Goal: Information Seeking & Learning: Learn about a topic

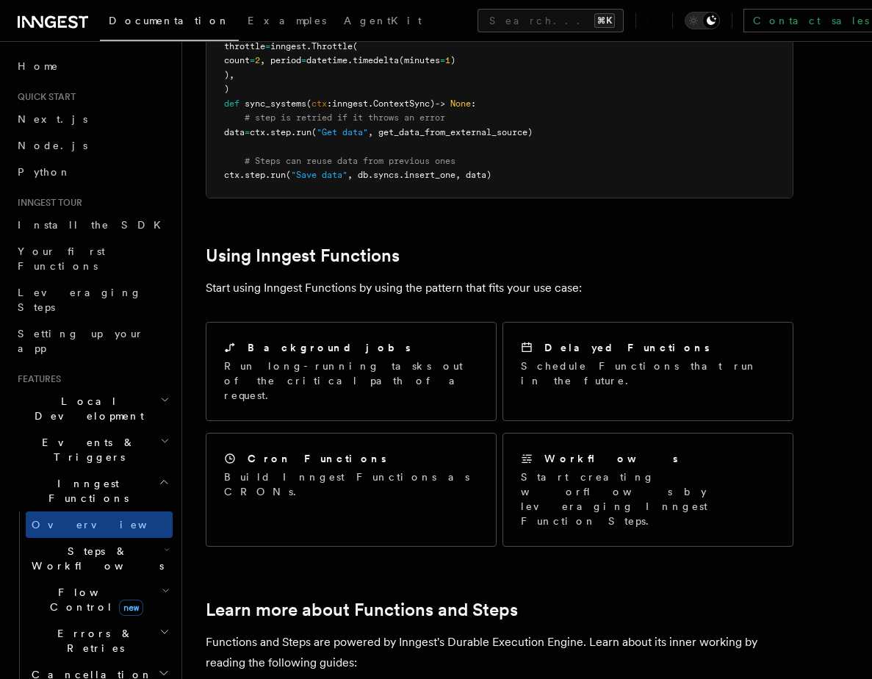
click at [463, 182] on article "Features Inngest Functions Inngest functions enable developers to run reliable …" at bounding box center [527, 467] width 643 height 1795
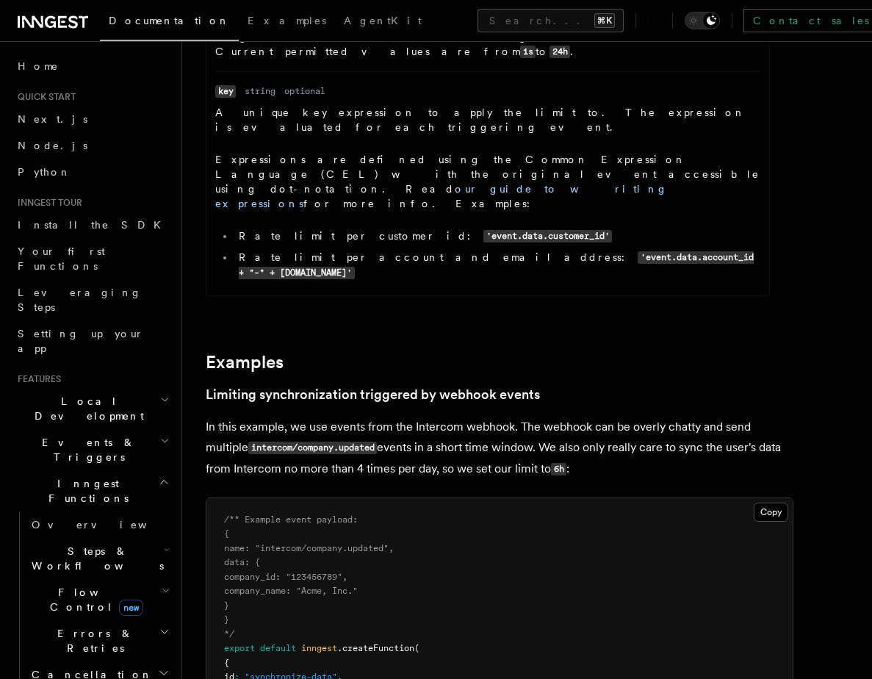
scroll to position [731, 0]
click at [344, 182] on link "our guide to writing expressions" at bounding box center [441, 195] width 453 height 26
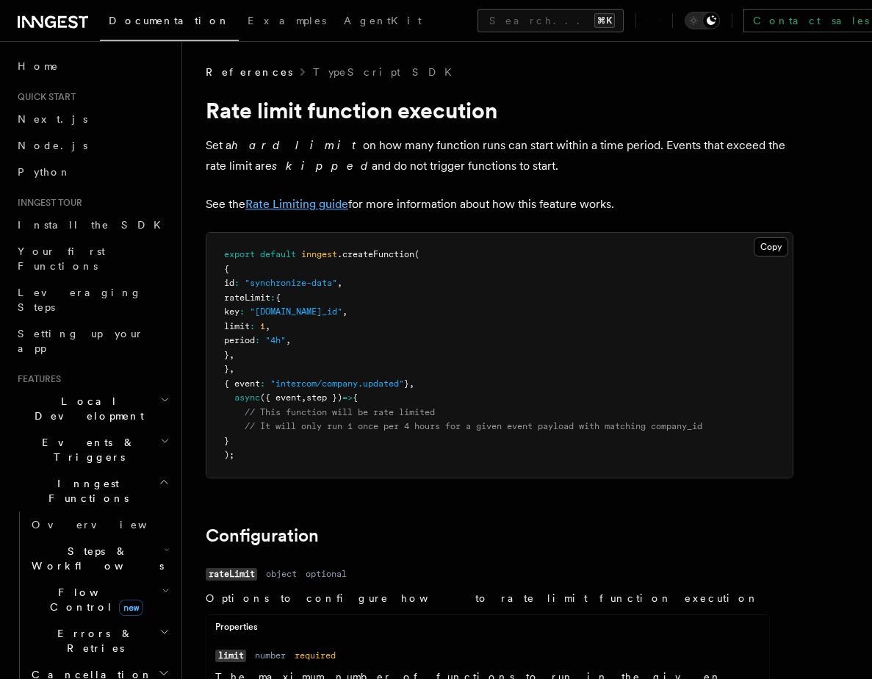
click at [286, 200] on link "Rate Limiting guide" at bounding box center [296, 204] width 103 height 14
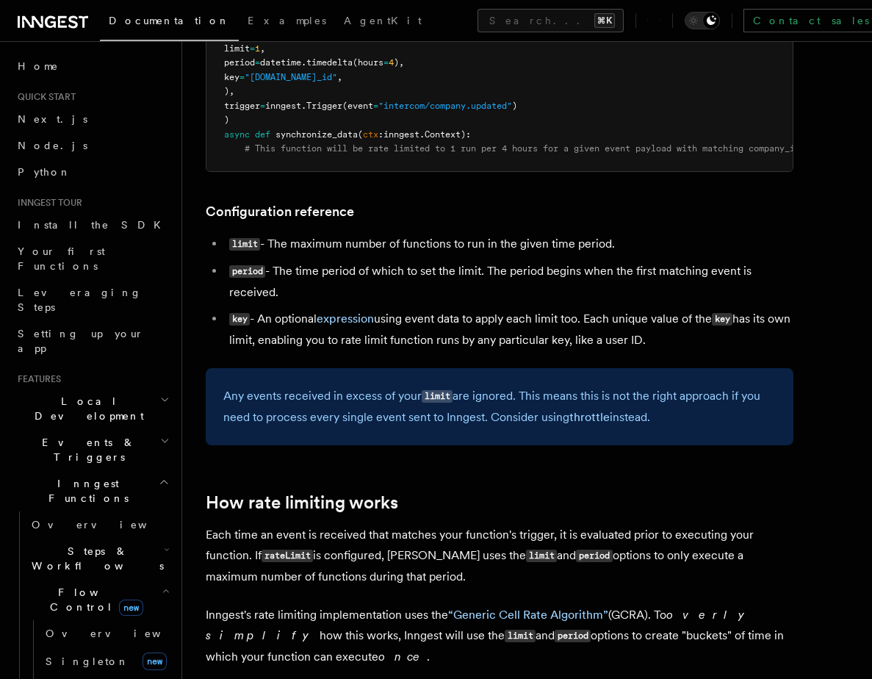
scroll to position [432, 0]
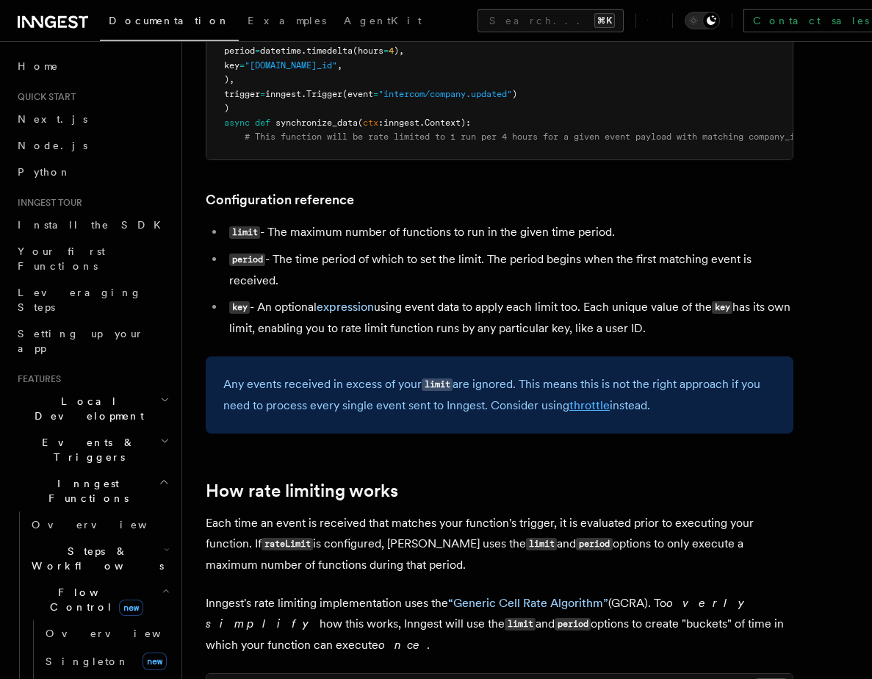
click at [589, 412] on link "throttle" at bounding box center [590, 405] width 40 height 14
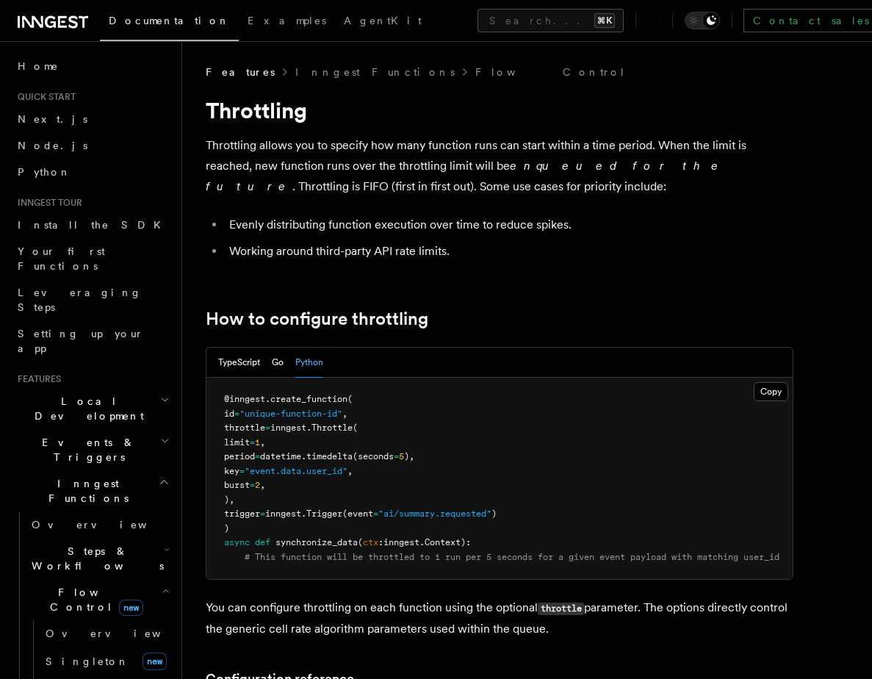
click at [473, 165] on em "enqueued for the future" at bounding box center [466, 176] width 520 height 35
click at [522, 179] on p "Throttling allows you to specify how many function runs can start within a time…" at bounding box center [500, 166] width 588 height 62
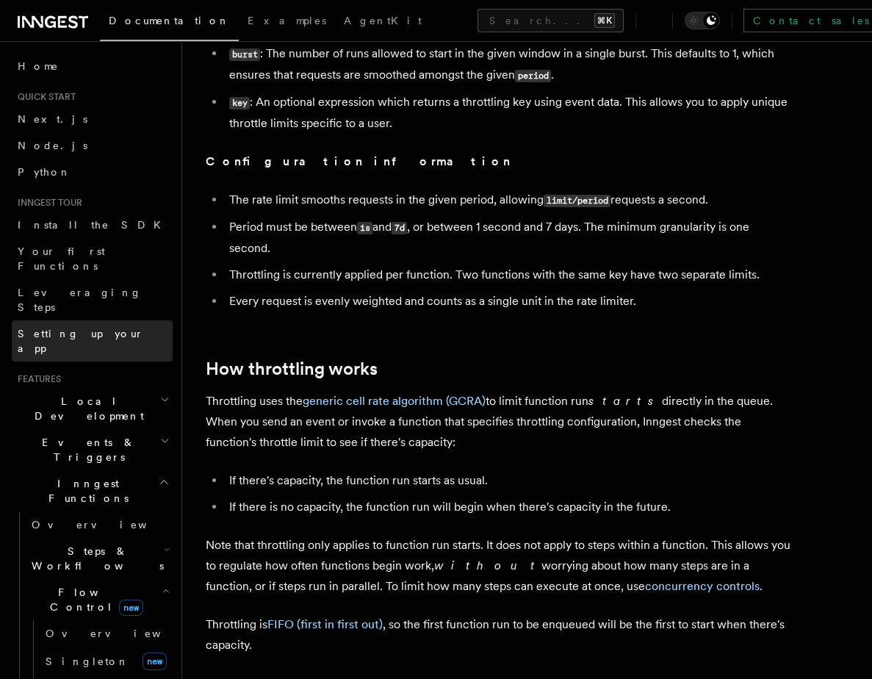
scroll to position [739, 0]
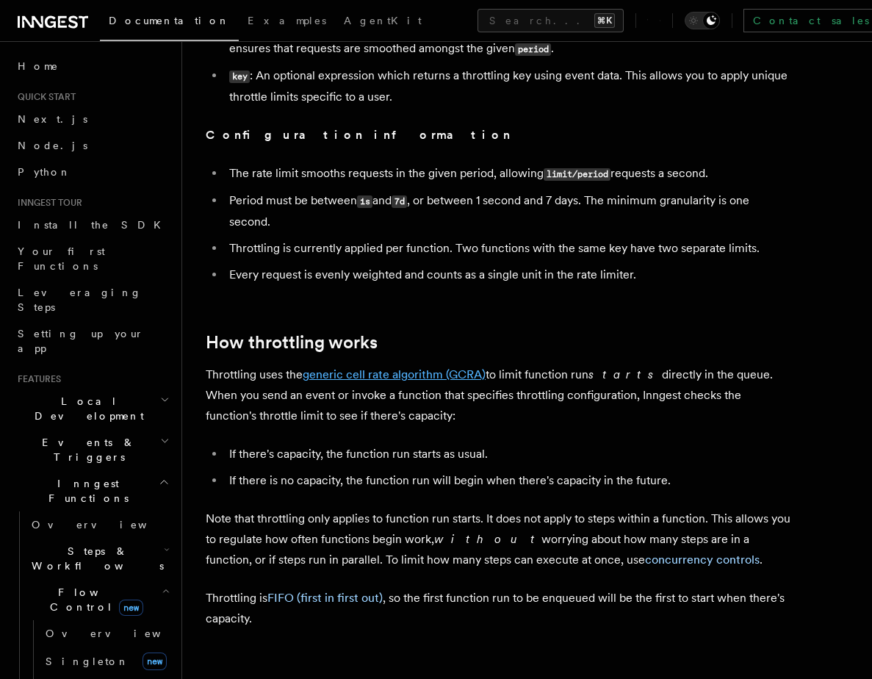
click at [430, 381] on link "generic cell rate algorithm (GCRA)" at bounding box center [394, 374] width 183 height 14
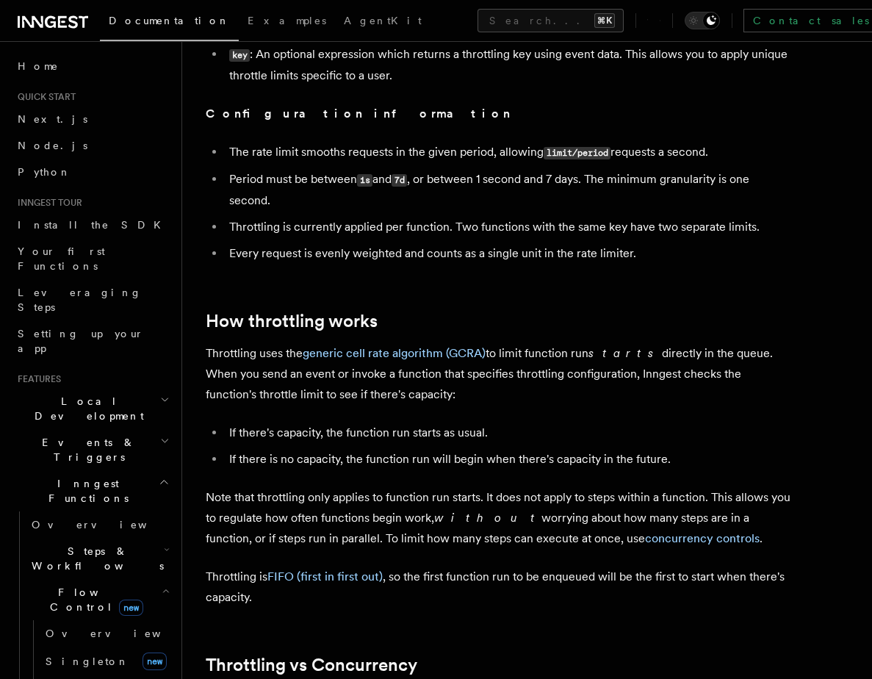
scroll to position [752, 0]
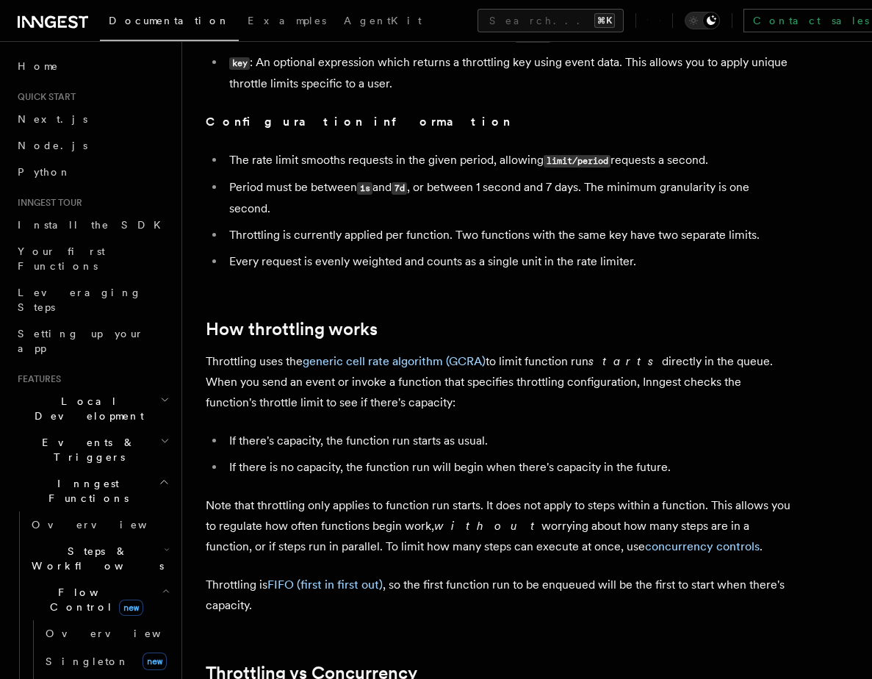
click at [544, 541] on p "Note that throttling only applies to function run starts. It does not apply to …" at bounding box center [500, 526] width 588 height 62
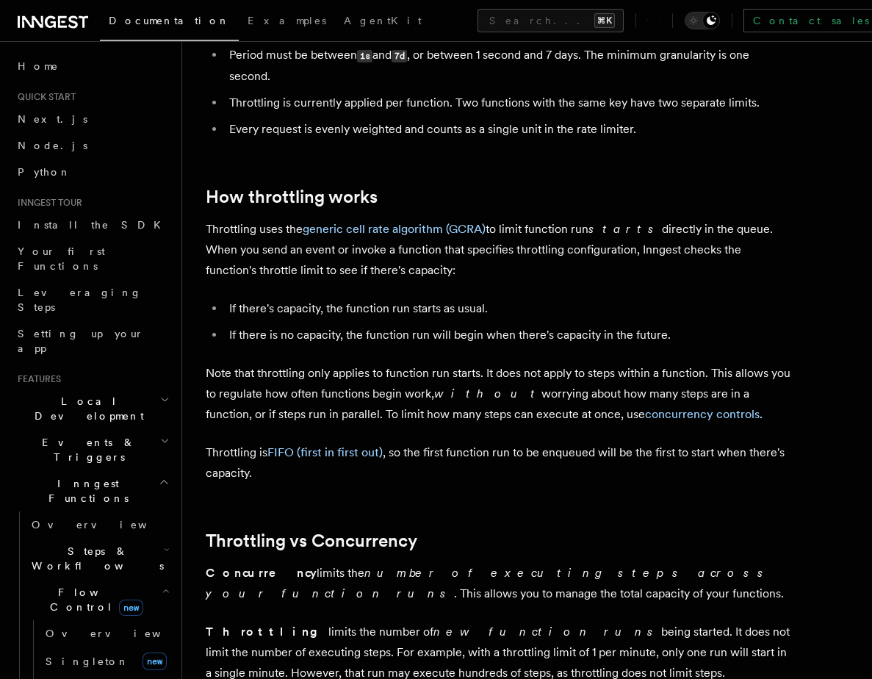
scroll to position [885, 0]
click at [500, 410] on p "Note that throttling only applies to function run starts. It does not apply to …" at bounding box center [500, 393] width 588 height 62
click at [645, 420] on link "concurrency controls" at bounding box center [702, 413] width 115 height 14
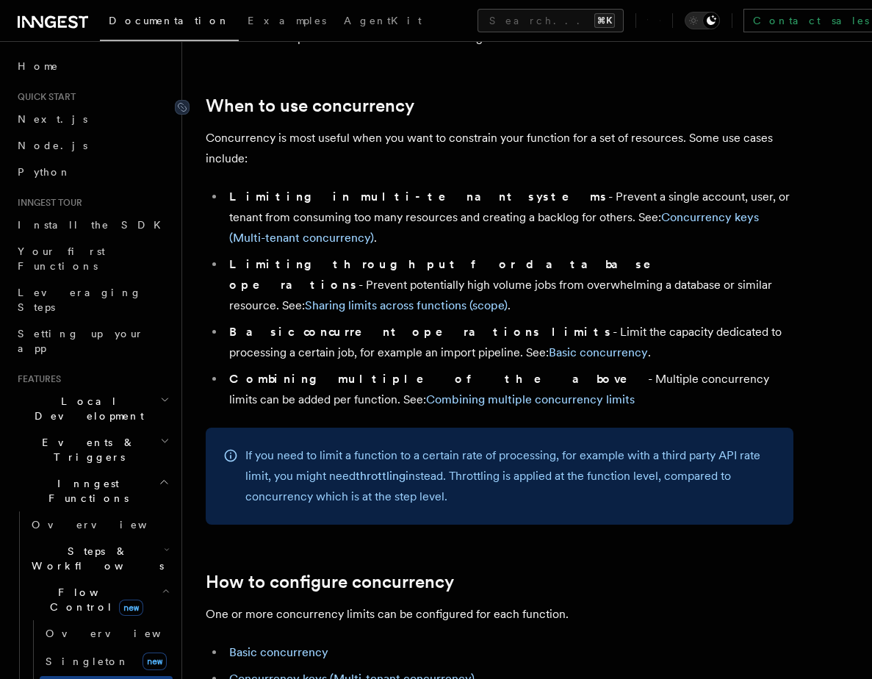
scroll to position [289, 0]
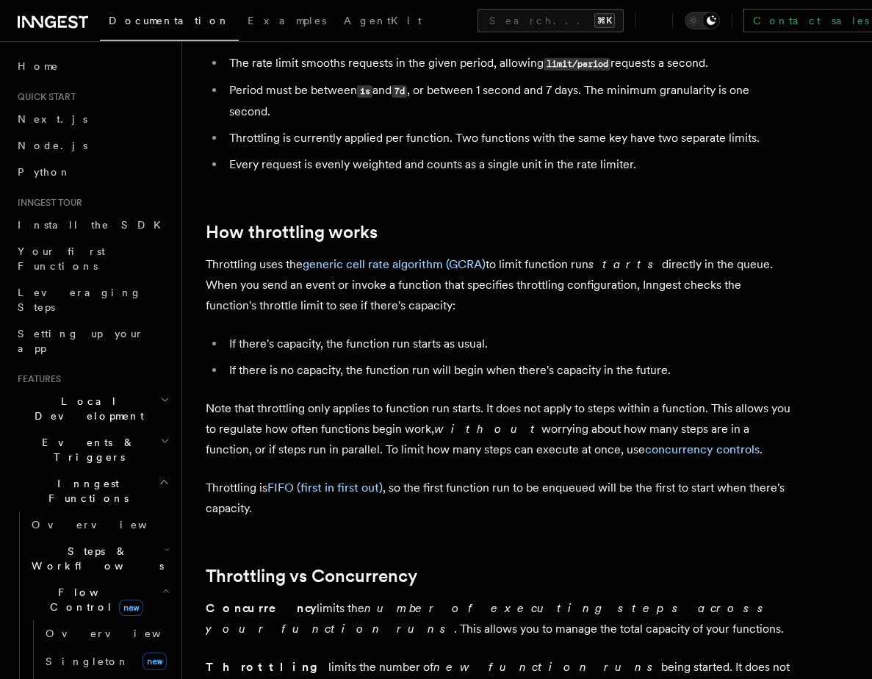
scroll to position [847, 0]
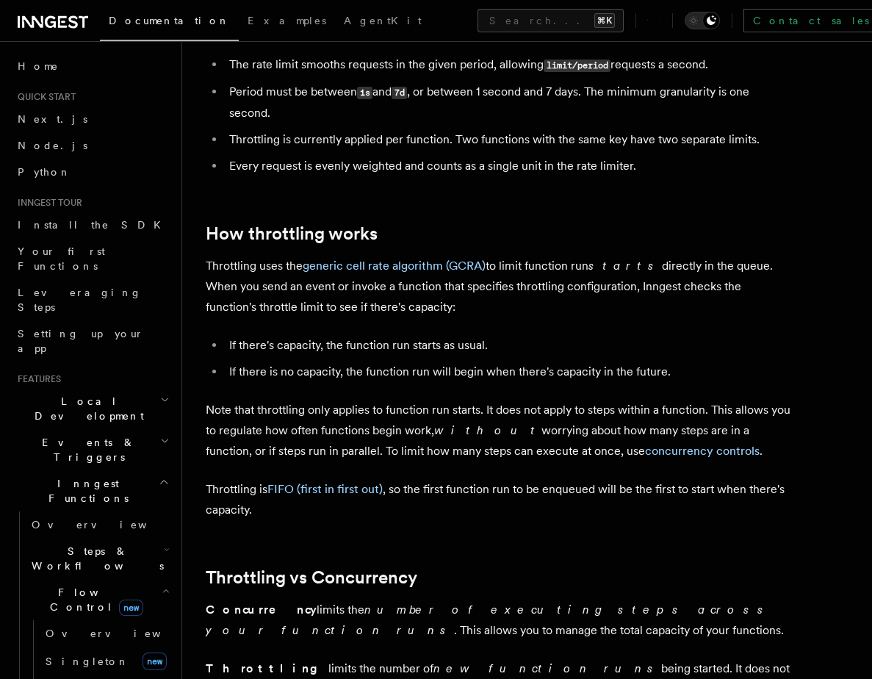
click at [524, 306] on p "Throttling uses the generic cell rate algorithm (GCRA) to limit function run st…" at bounding box center [500, 287] width 588 height 62
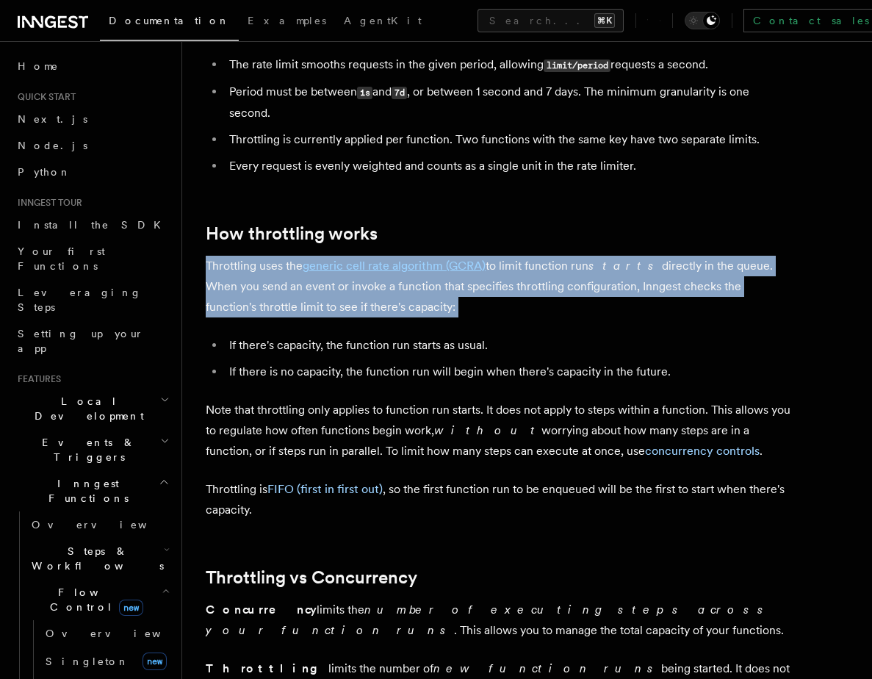
click at [524, 306] on p "Throttling uses the generic cell rate algorithm (GCRA) to limit function run st…" at bounding box center [500, 287] width 588 height 62
click at [531, 291] on p "Throttling uses the generic cell rate algorithm (GCRA) to limit function run st…" at bounding box center [500, 287] width 588 height 62
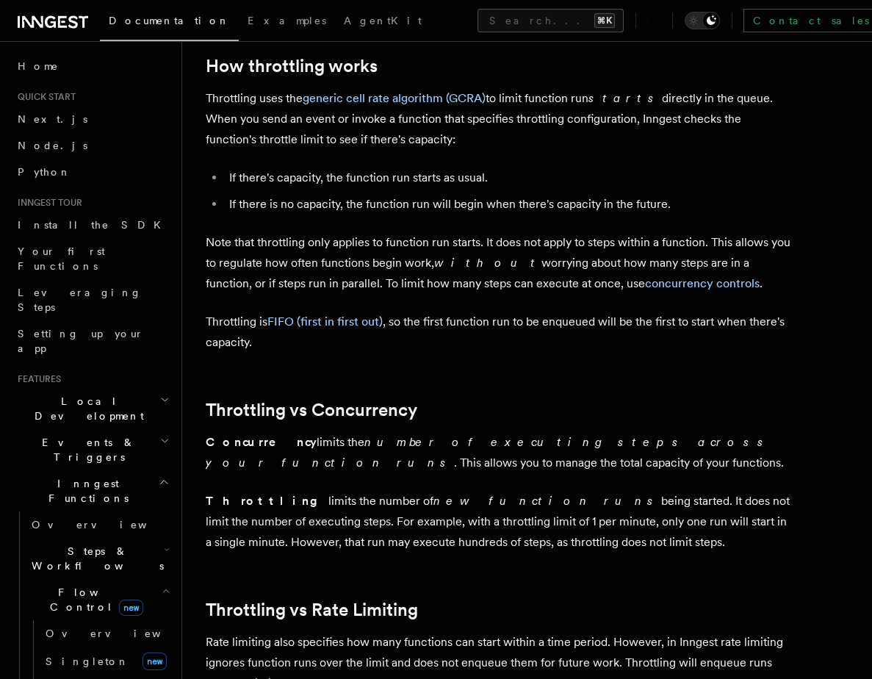
scroll to position [1033, 0]
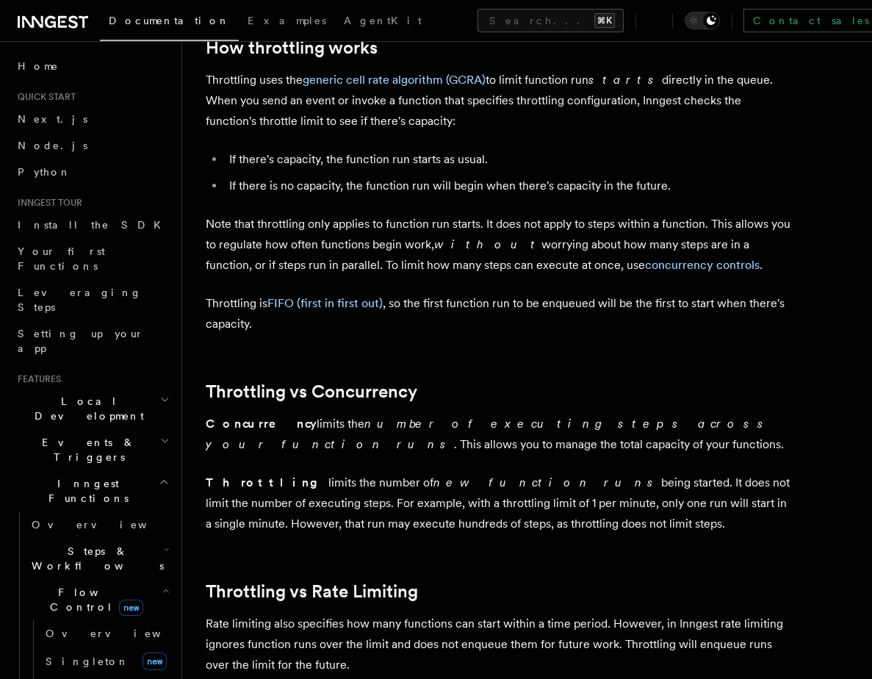
click at [237, 312] on p "Throttling is FIFO (first in first out) , so the first function run to be enque…" at bounding box center [500, 313] width 588 height 41
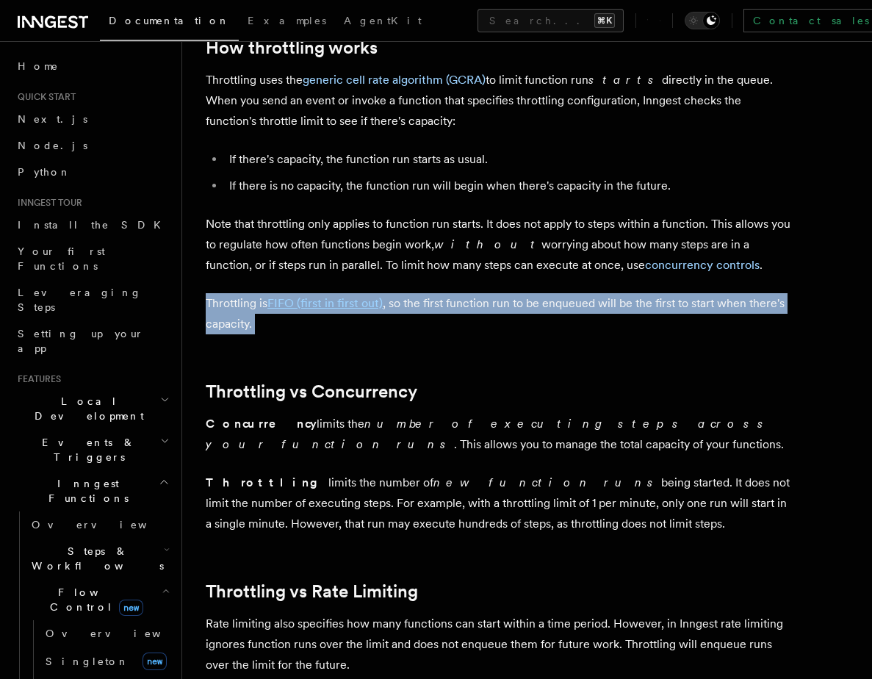
click at [230, 318] on p "Throttling is FIFO (first in first out) , so the first function run to be enque…" at bounding box center [500, 313] width 588 height 41
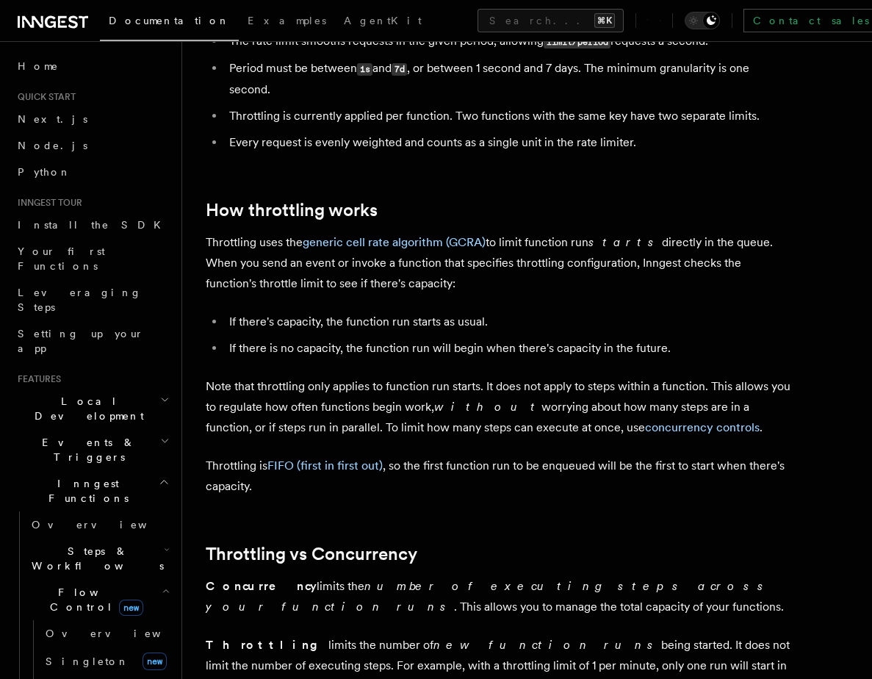
scroll to position [870, 0]
click at [645, 435] on link "concurrency controls" at bounding box center [702, 428] width 115 height 14
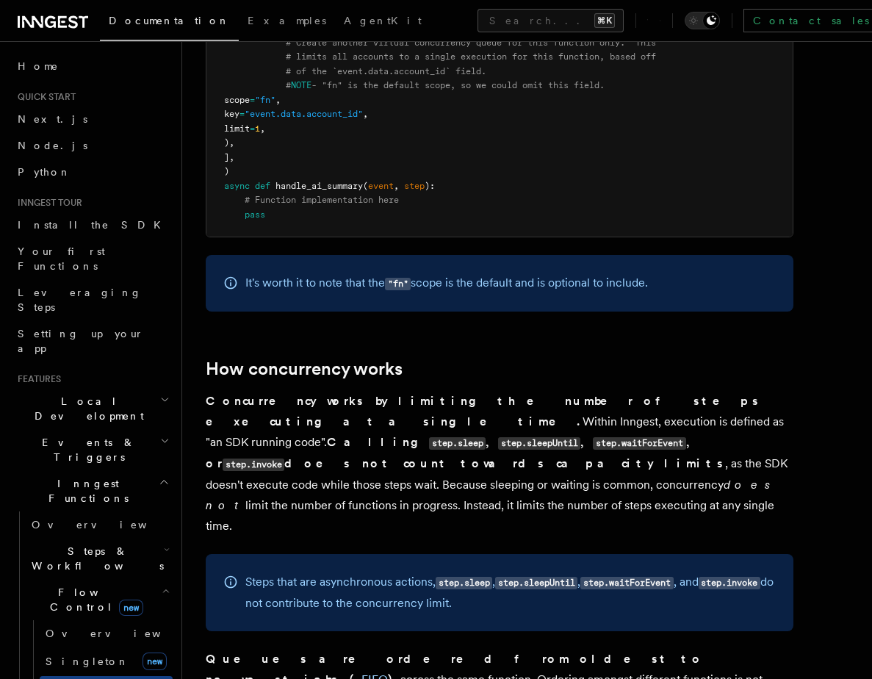
scroll to position [2739, 0]
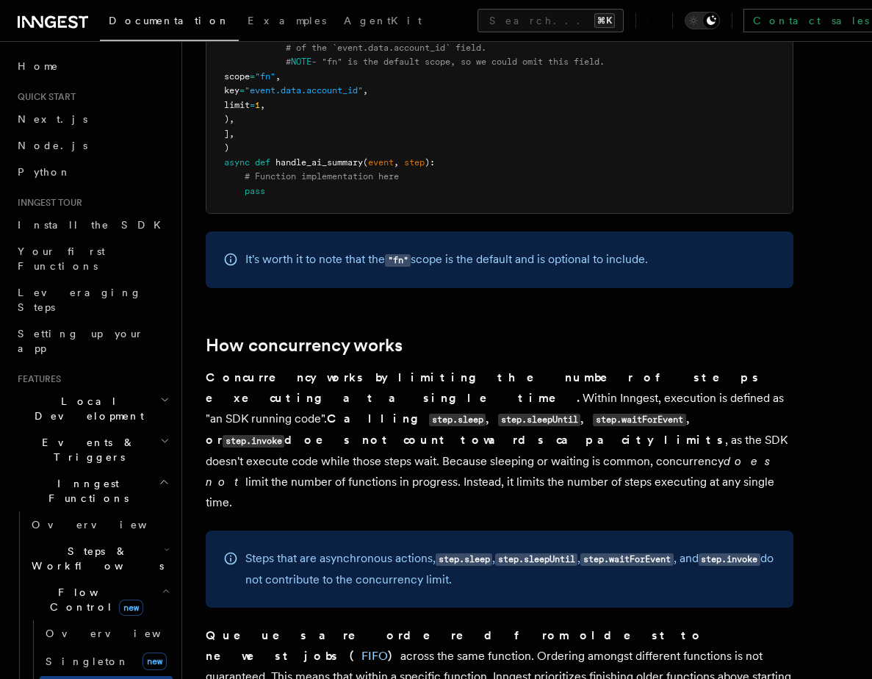
click at [348, 376] on p "Concurrency works by limiting the number of steps executing at a single time. W…" at bounding box center [500, 440] width 588 height 146
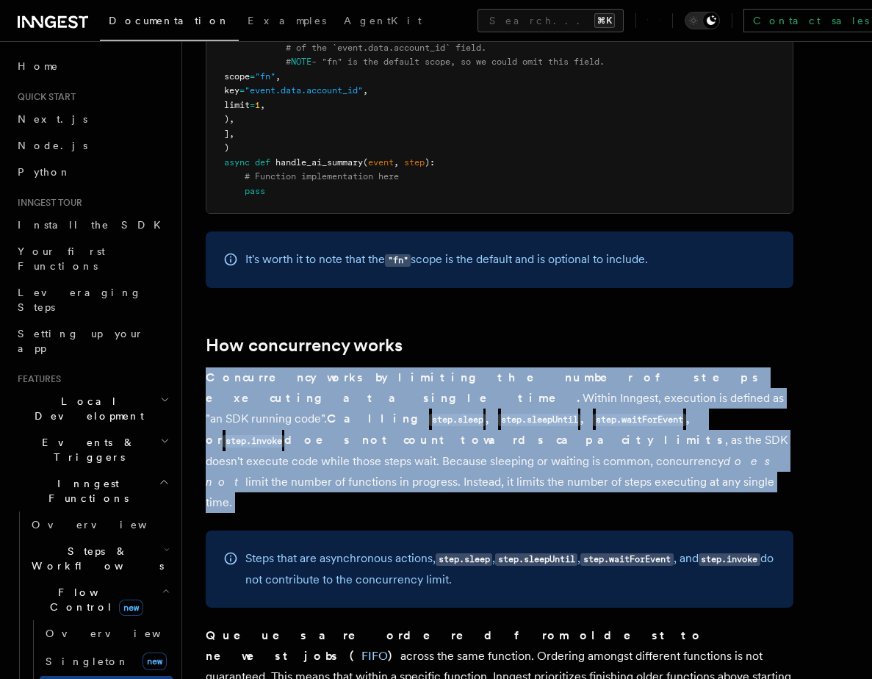
click at [348, 376] on p "Concurrency works by limiting the number of steps executing at a single time. W…" at bounding box center [500, 440] width 588 height 146
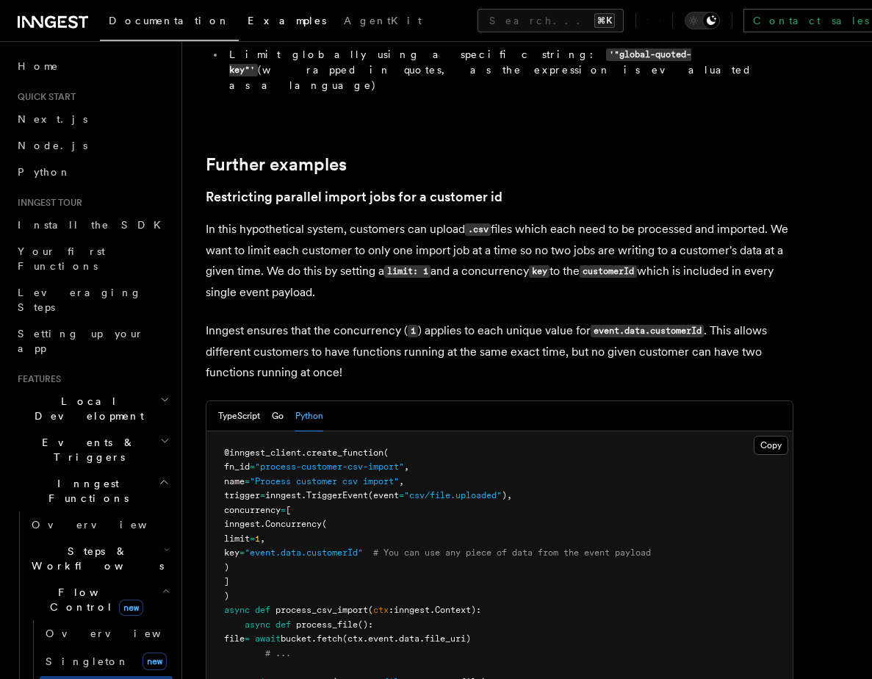
scroll to position [5824, 0]
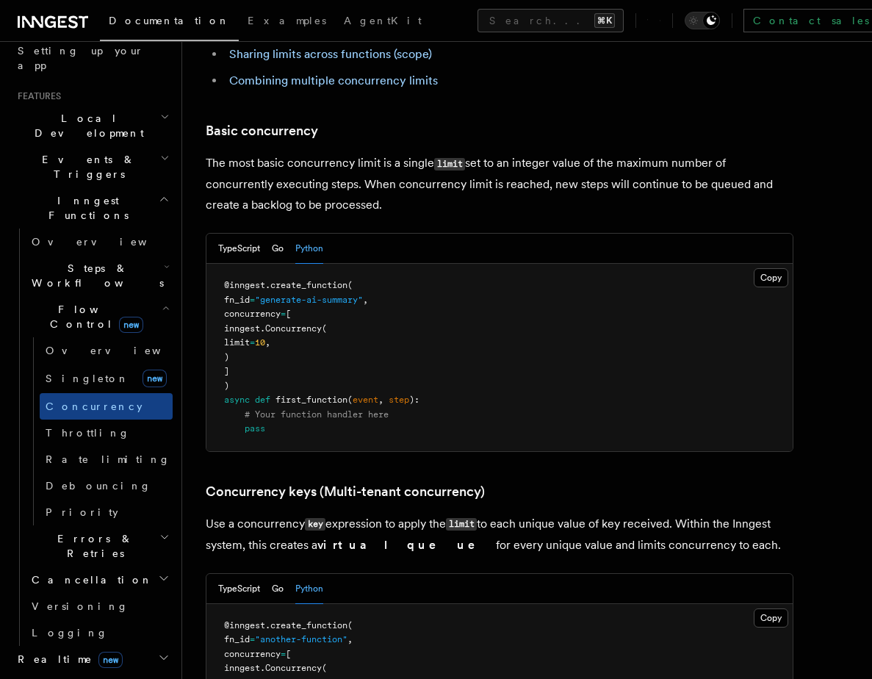
scroll to position [953, 0]
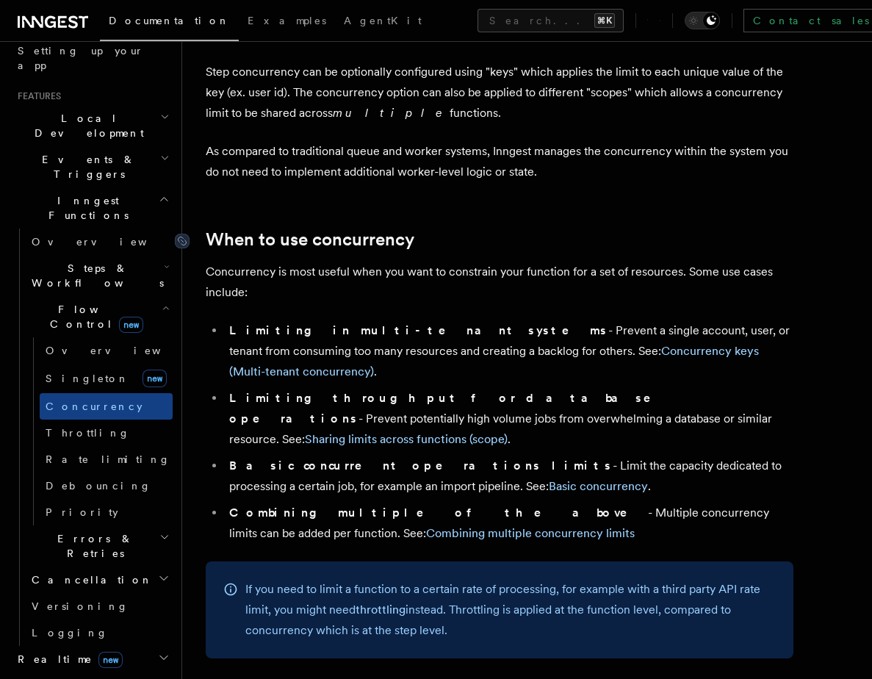
scroll to position [220, 0]
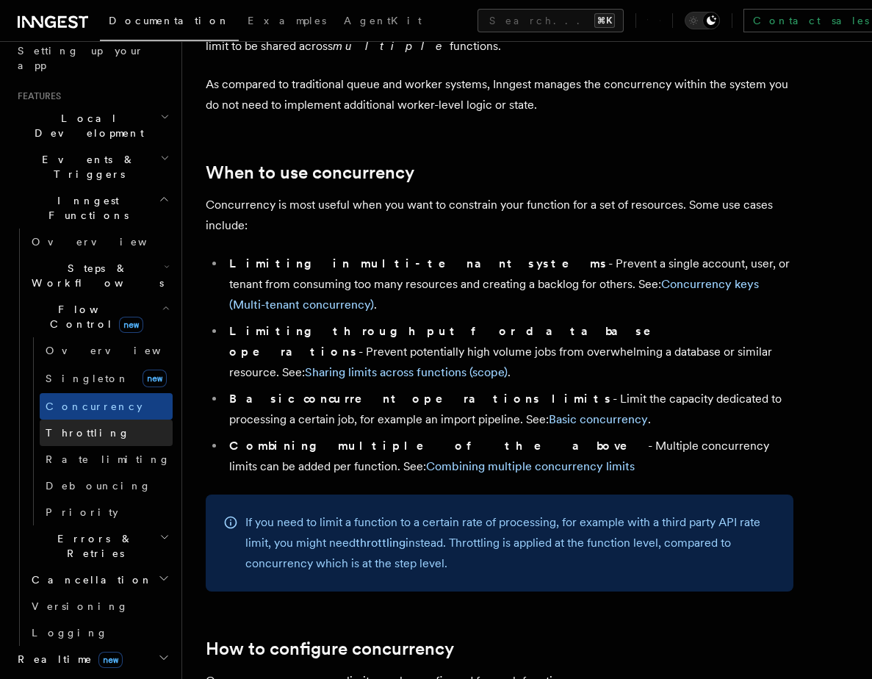
click at [68, 426] on span "Throttling" at bounding box center [88, 433] width 85 height 15
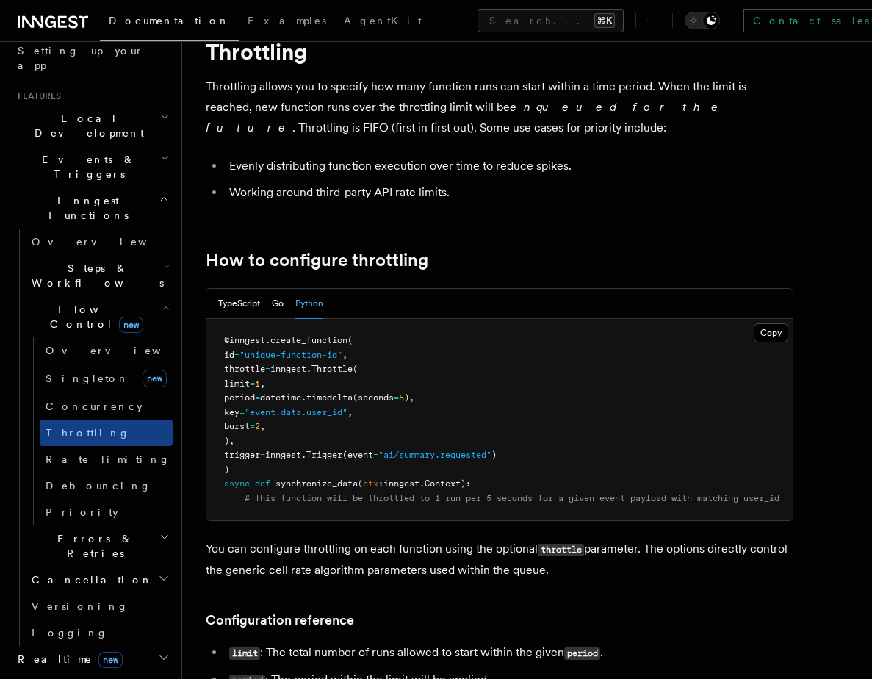
scroll to position [101, 0]
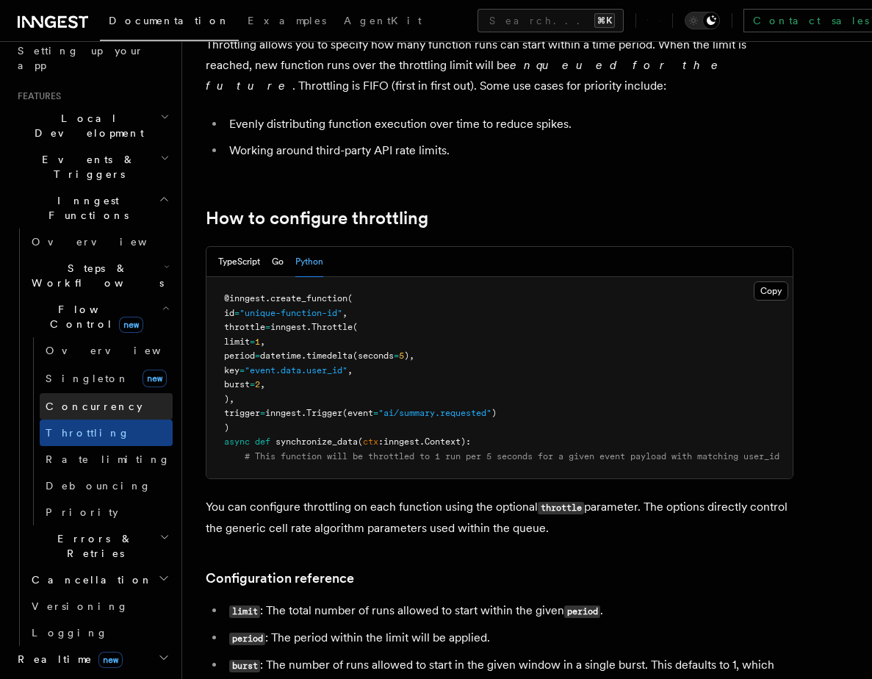
click at [74, 401] on span "Concurrency" at bounding box center [94, 407] width 97 height 12
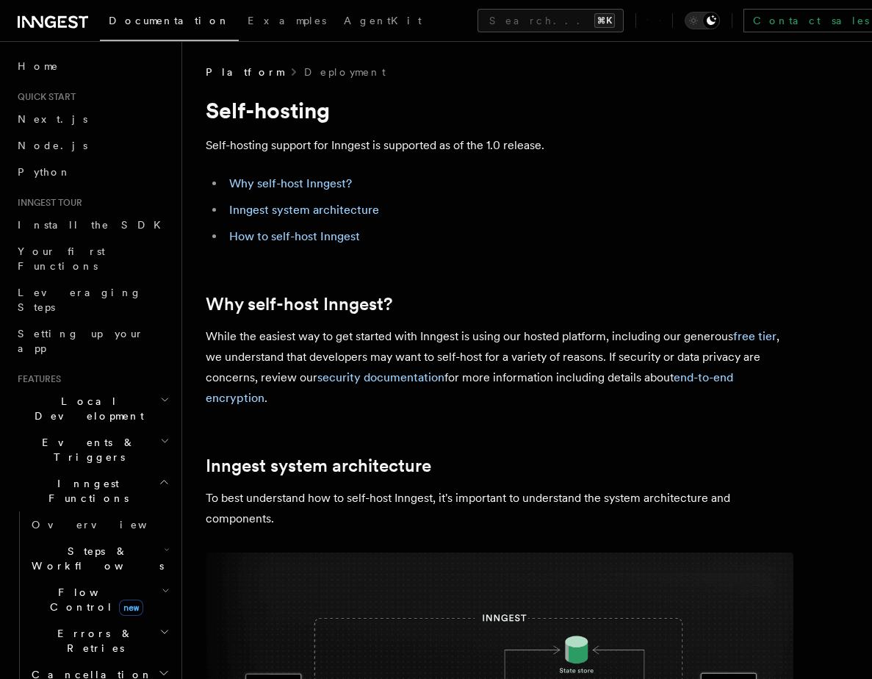
click at [245, 145] on p "Self-hosting support for Inngest is supported as of the 1.0 release." at bounding box center [500, 145] width 588 height 21
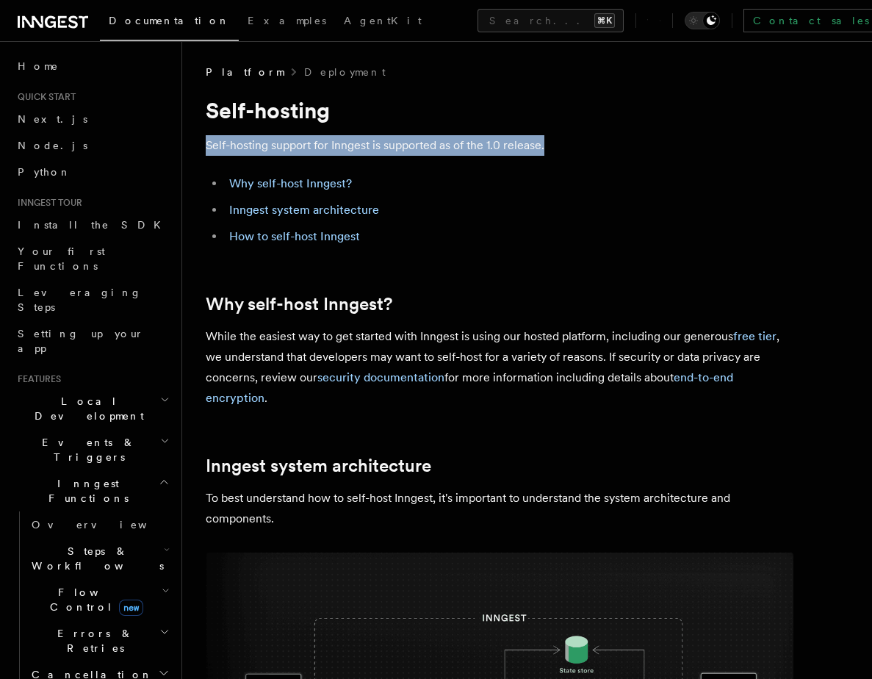
click at [245, 145] on p "Self-hosting support for Inngest is supported as of the 1.0 release." at bounding box center [500, 145] width 588 height 21
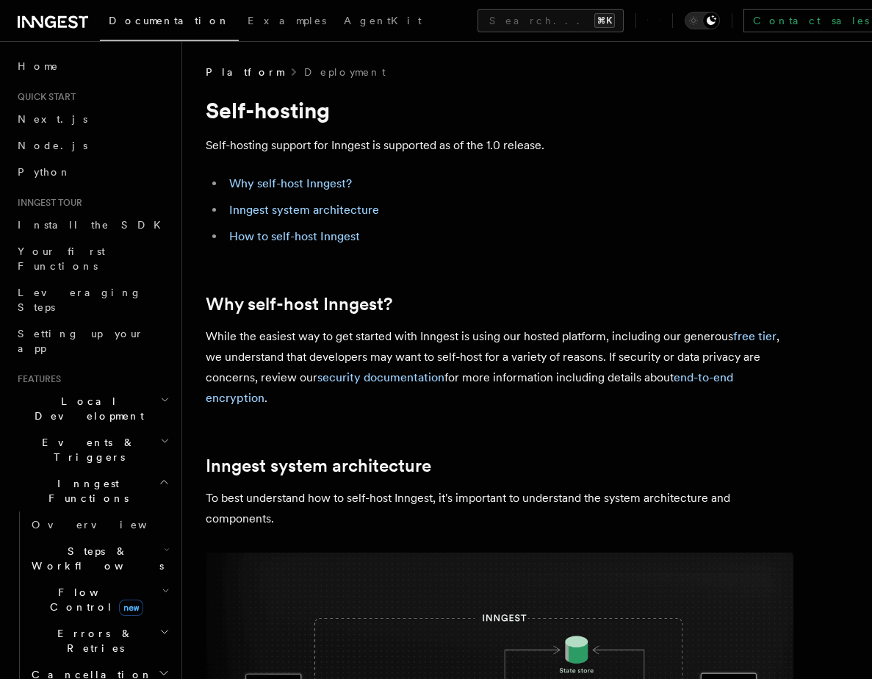
click at [279, 357] on p "While the easiest way to get started with Inngest is using our hosted platform,…" at bounding box center [500, 367] width 588 height 82
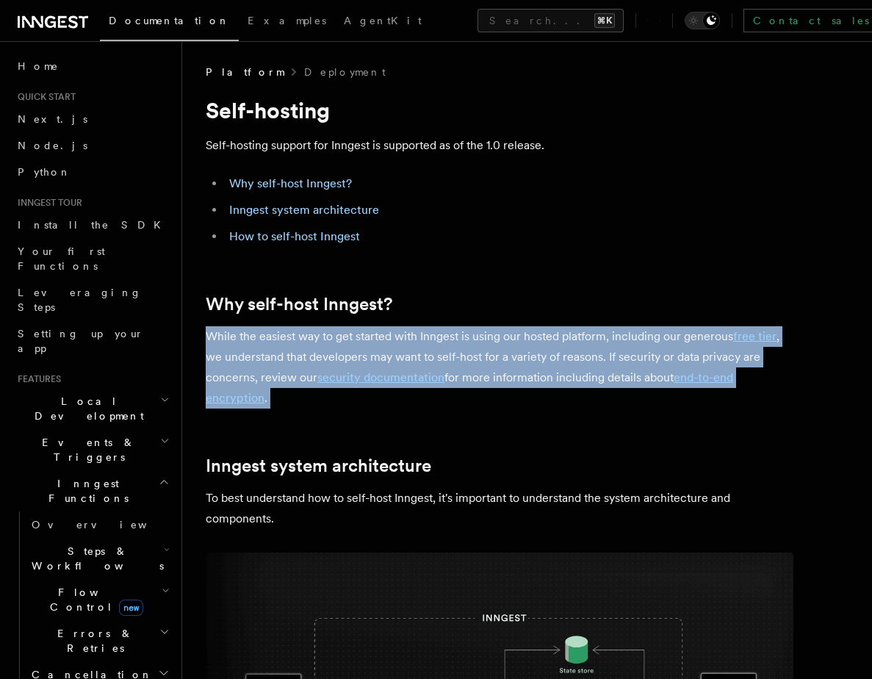
click at [279, 357] on p "While the easiest way to get started with Inngest is using our hosted platform,…" at bounding box center [500, 367] width 588 height 82
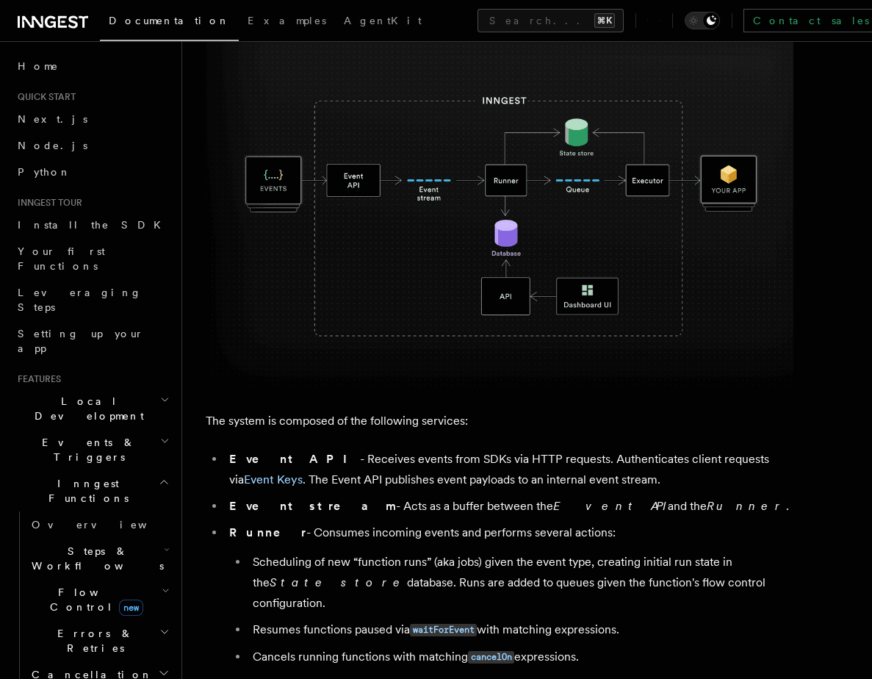
scroll to position [545, 0]
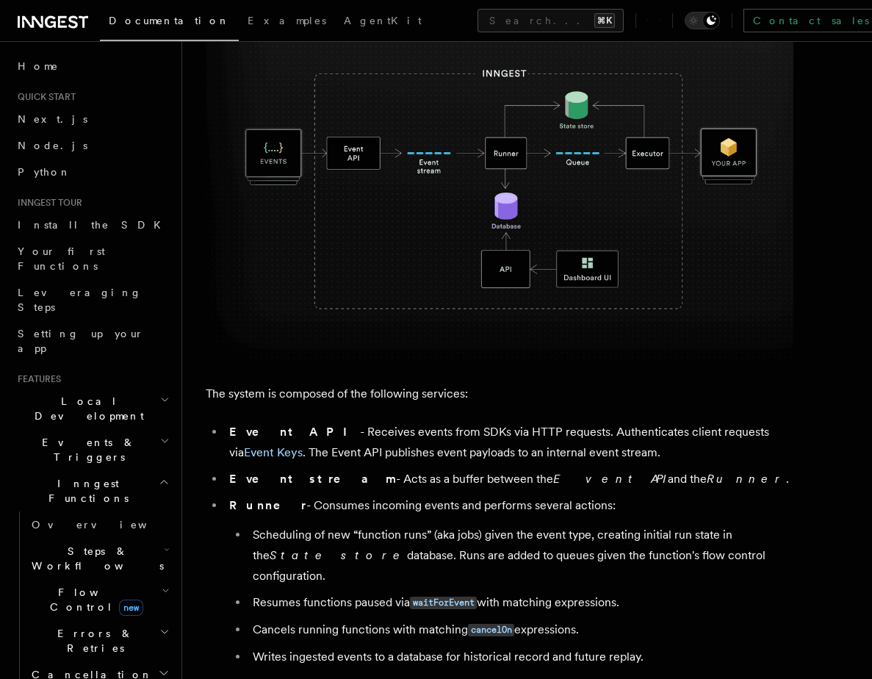
click at [322, 459] on li "Event API - Receives events from SDKs via HTTP requests. Authenticates client r…" at bounding box center [509, 442] width 569 height 41
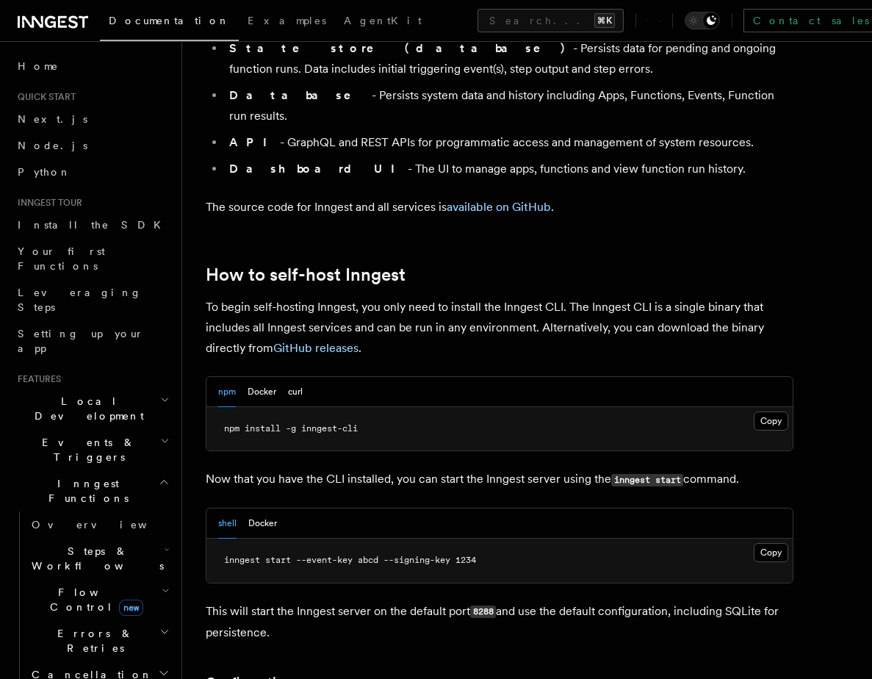
scroll to position [1277, 0]
click at [295, 376] on button "curl" at bounding box center [295, 391] width 15 height 30
click at [265, 376] on button "Docker" at bounding box center [262, 391] width 29 height 30
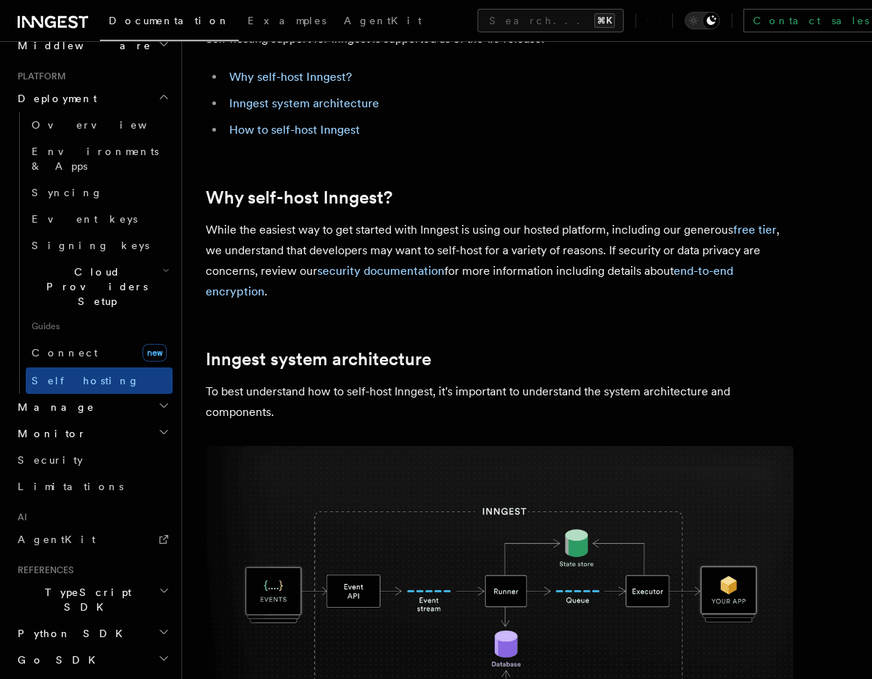
scroll to position [110, 0]
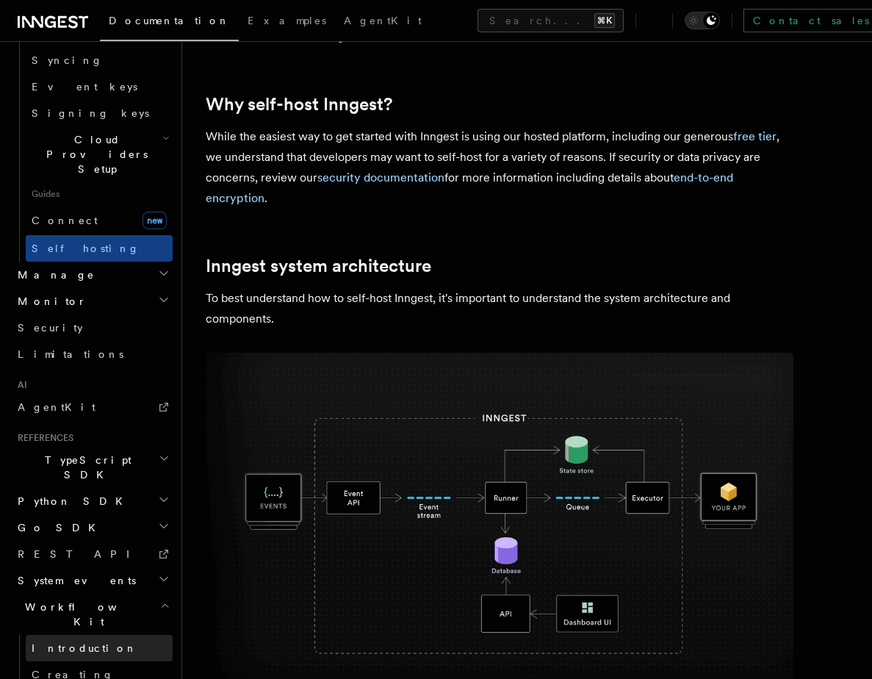
scroll to position [206, 0]
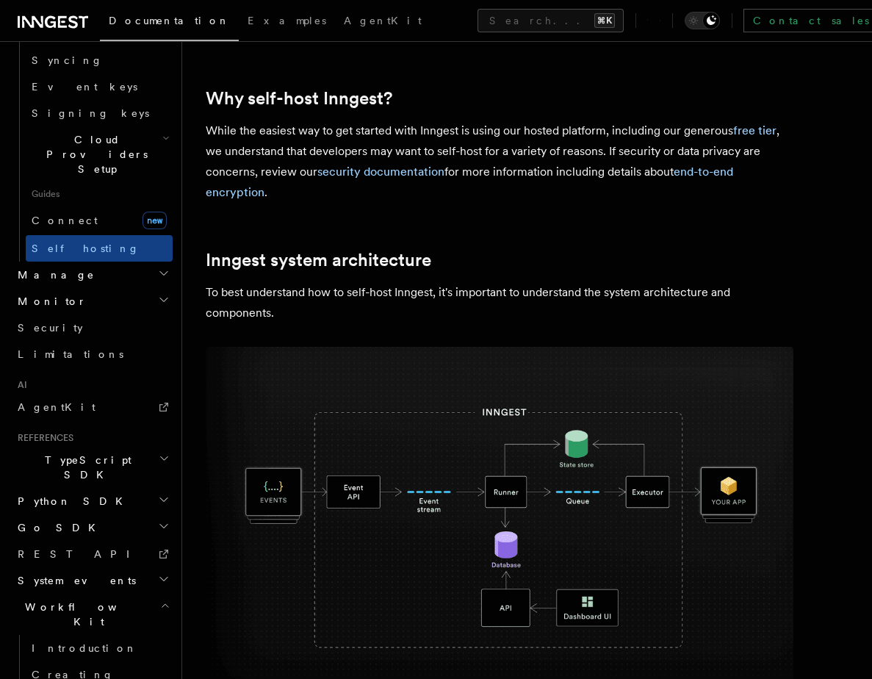
click at [47, 600] on span "Workflow Kit" at bounding box center [86, 614] width 148 height 29
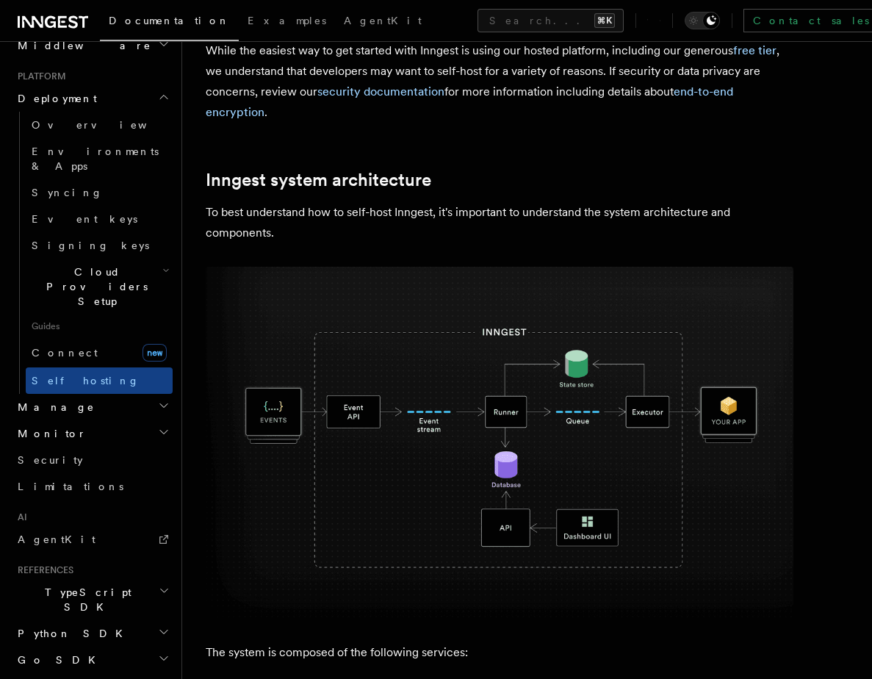
scroll to position [252, 0]
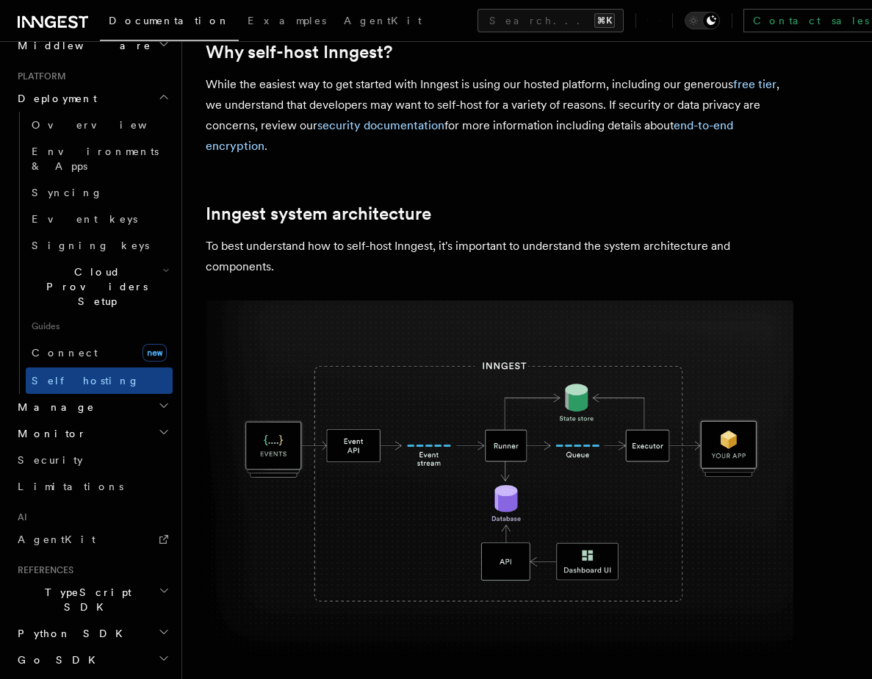
click at [234, 264] on p "To best understand how to self-host Inngest, it's important to understand the s…" at bounding box center [500, 256] width 588 height 41
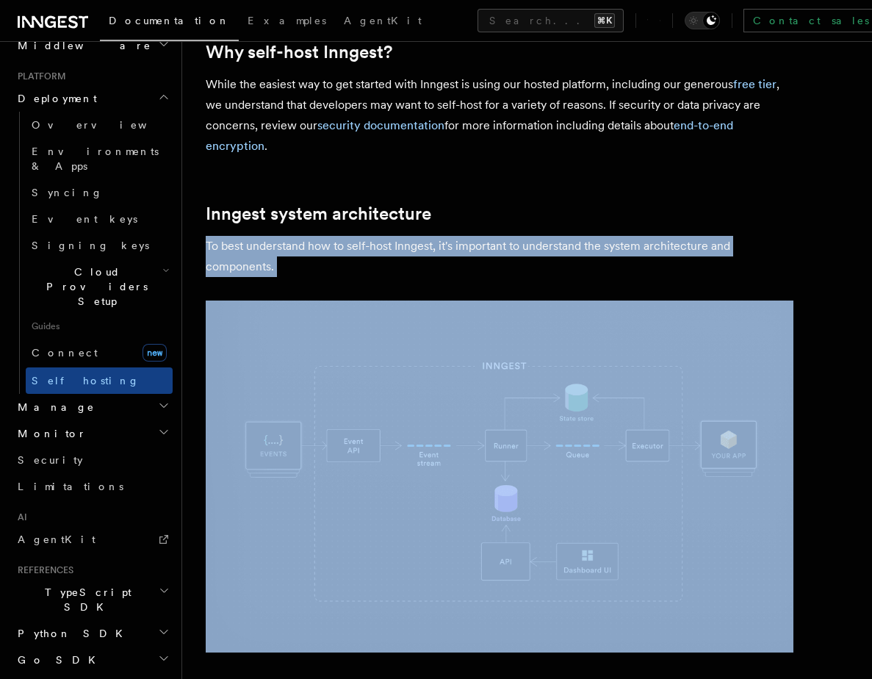
click at [234, 264] on p "To best understand how to self-host Inngest, it's important to understand the s…" at bounding box center [500, 256] width 588 height 41
click at [255, 262] on p "To best understand how to self-host Inngest, it's important to understand the s…" at bounding box center [500, 256] width 588 height 41
